Goal: Transaction & Acquisition: Book appointment/travel/reservation

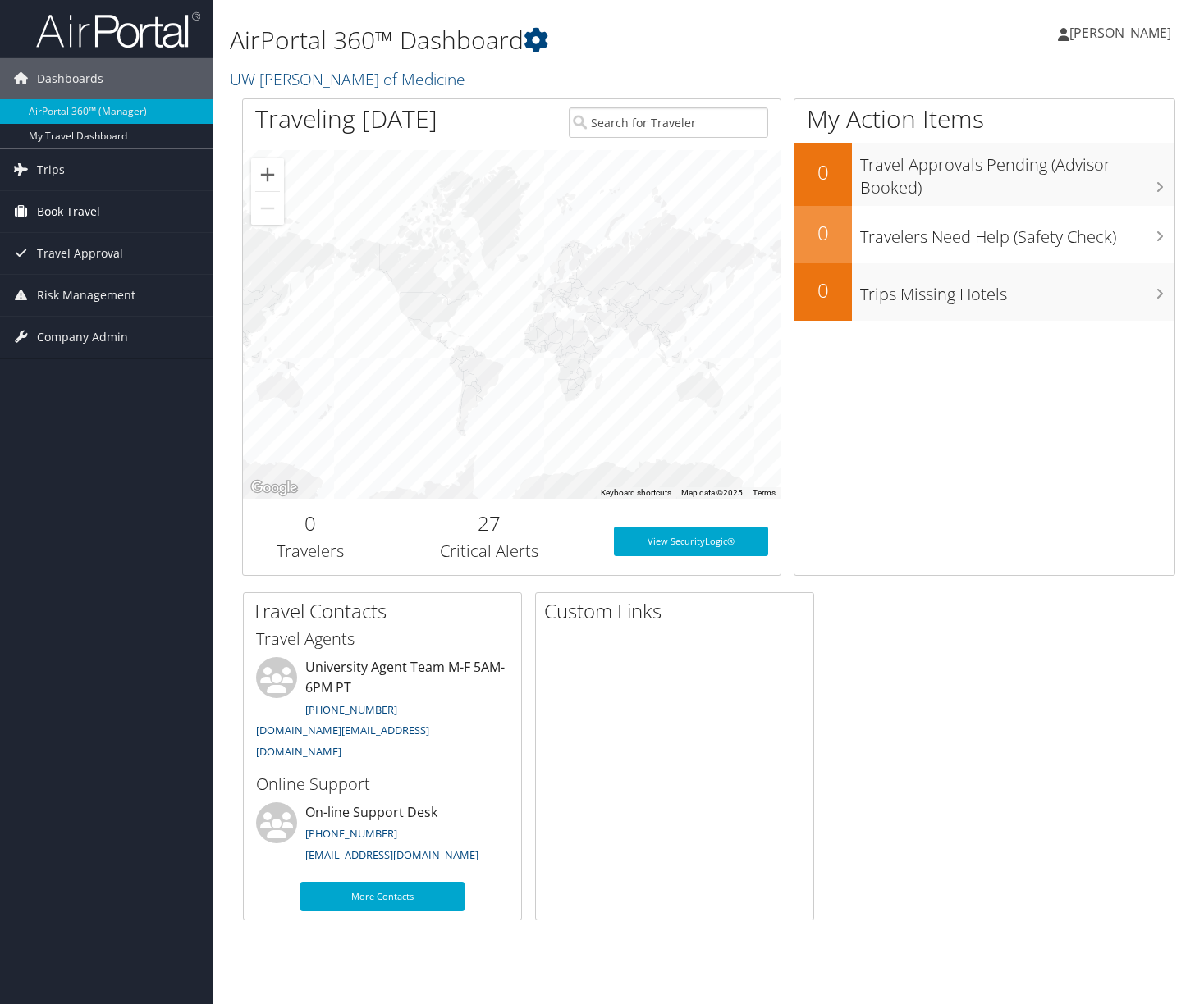
click at [60, 211] on span "Book Travel" at bounding box center [68, 211] width 63 height 41
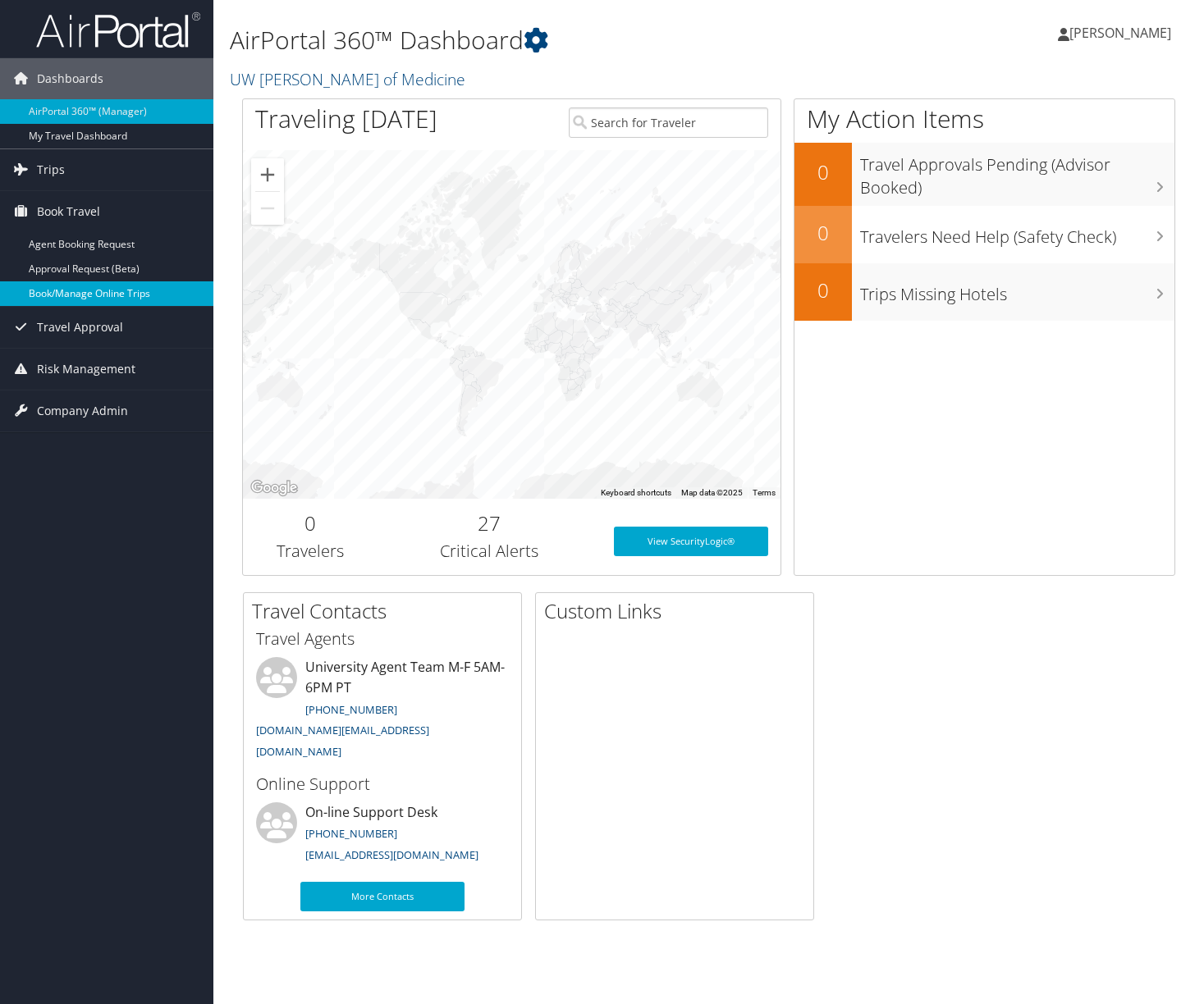
click at [88, 292] on link "Book/Manage Online Trips" at bounding box center [106, 293] width 213 height 24
